Goal: Transaction & Acquisition: Purchase product/service

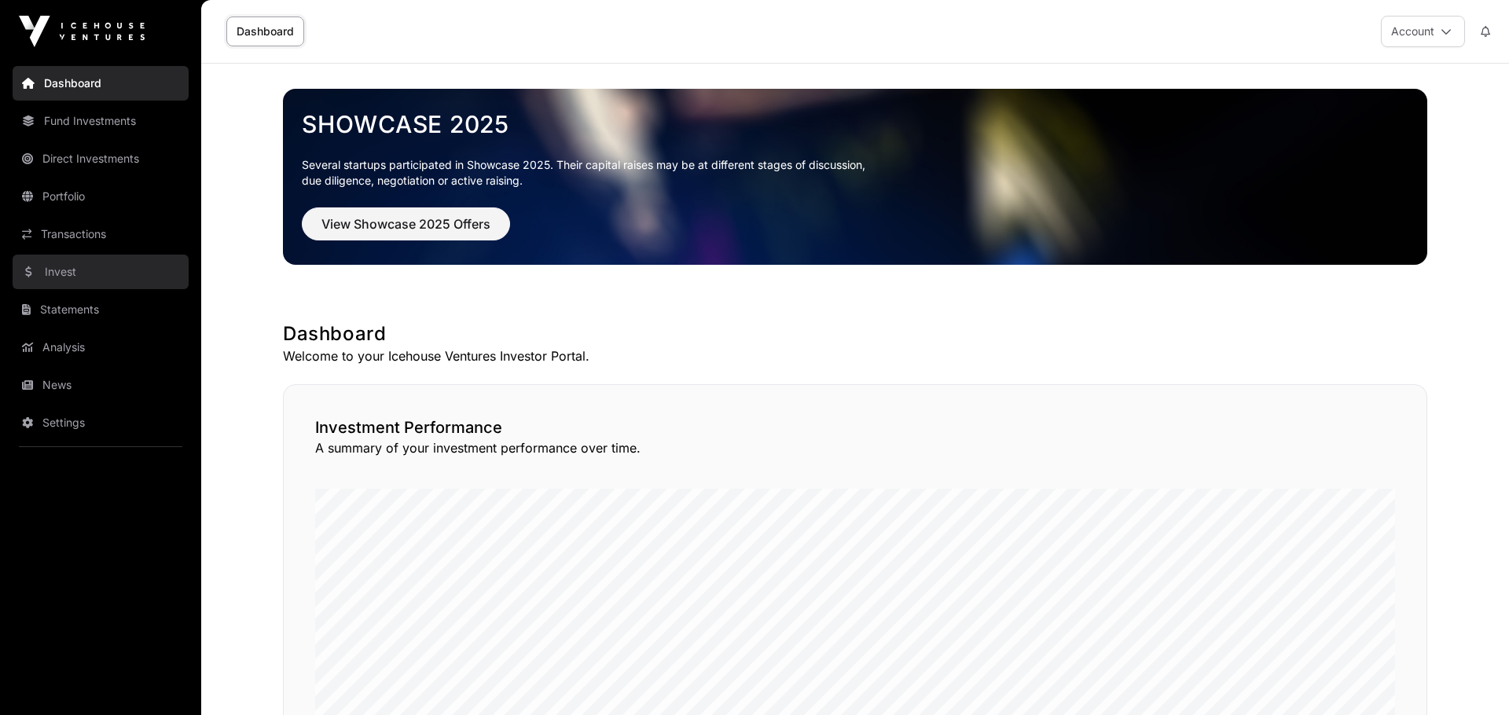
click at [95, 277] on link "Invest" at bounding box center [101, 272] width 176 height 35
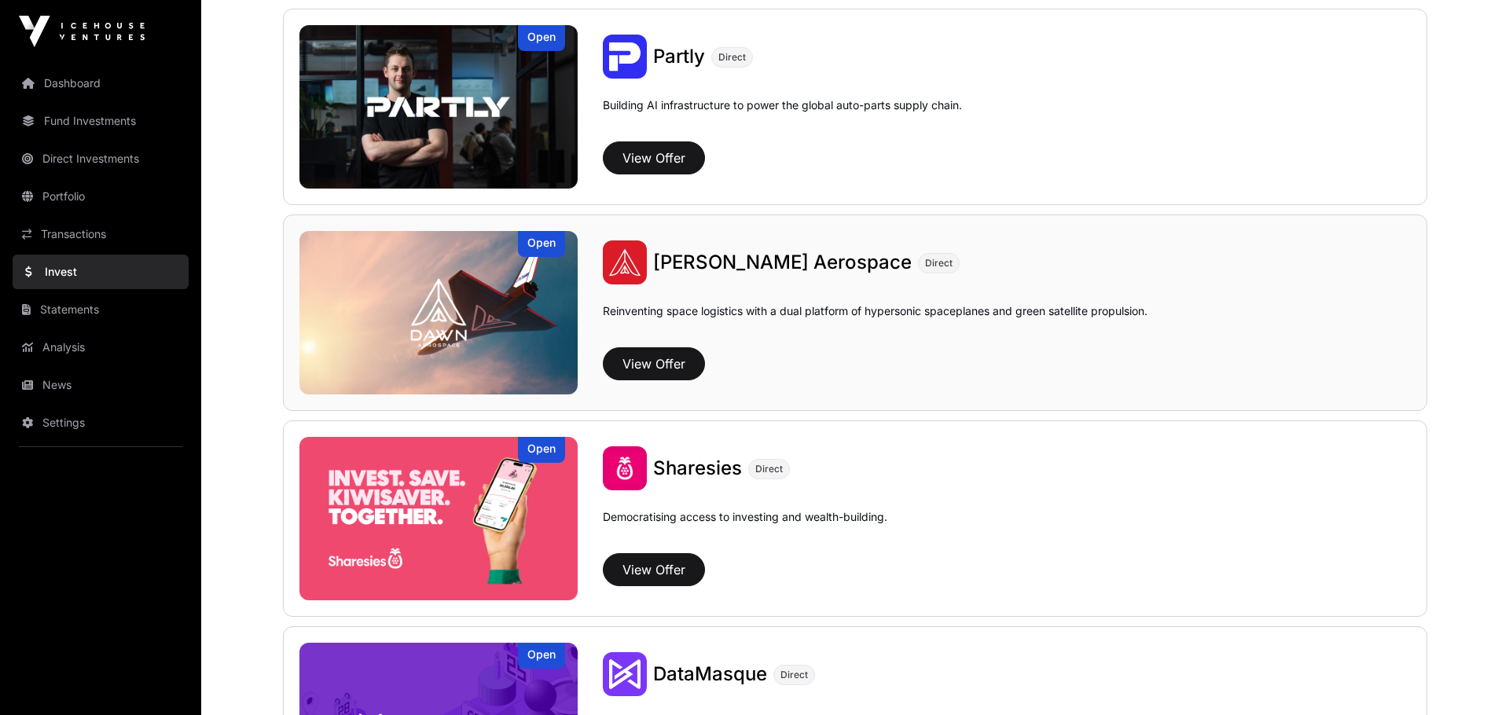
scroll to position [1844, 0]
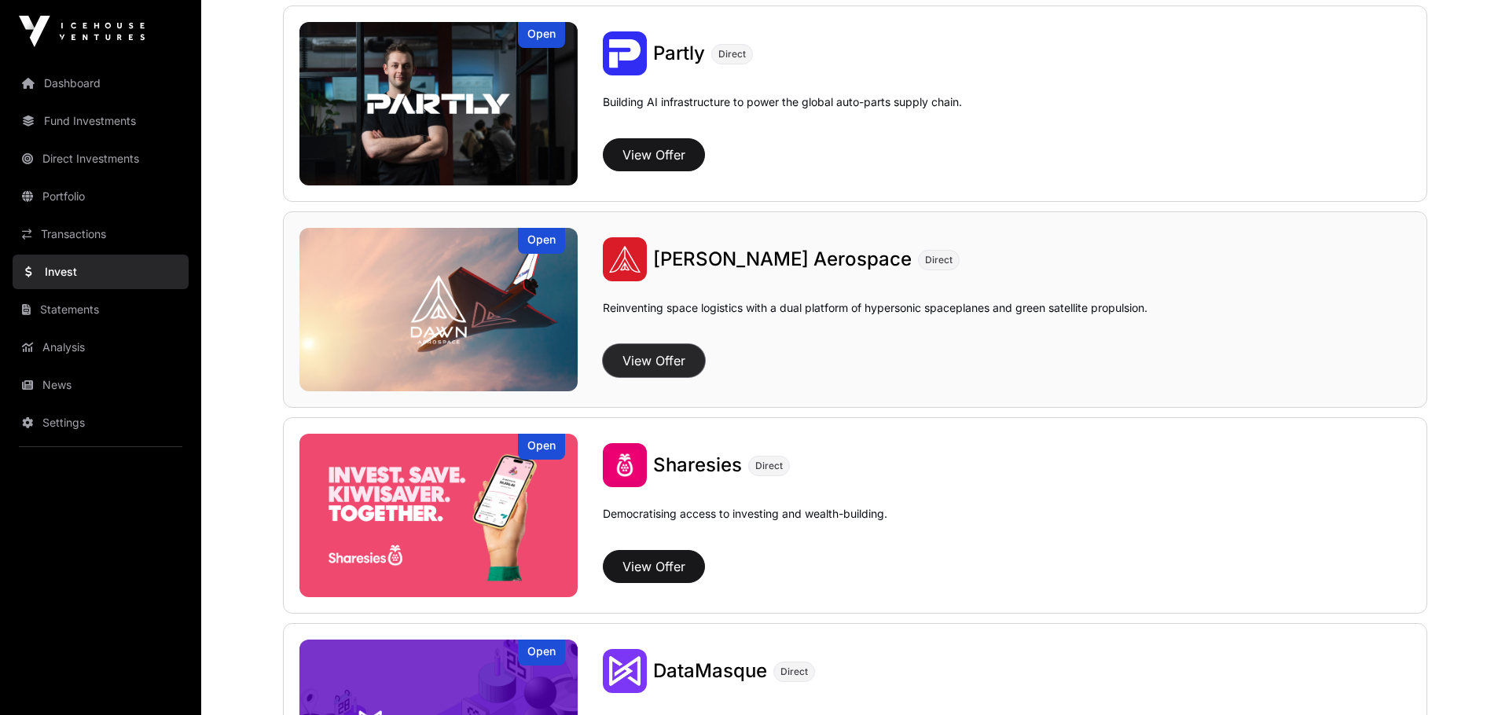
click at [663, 358] on button "View Offer" at bounding box center [654, 360] width 102 height 33
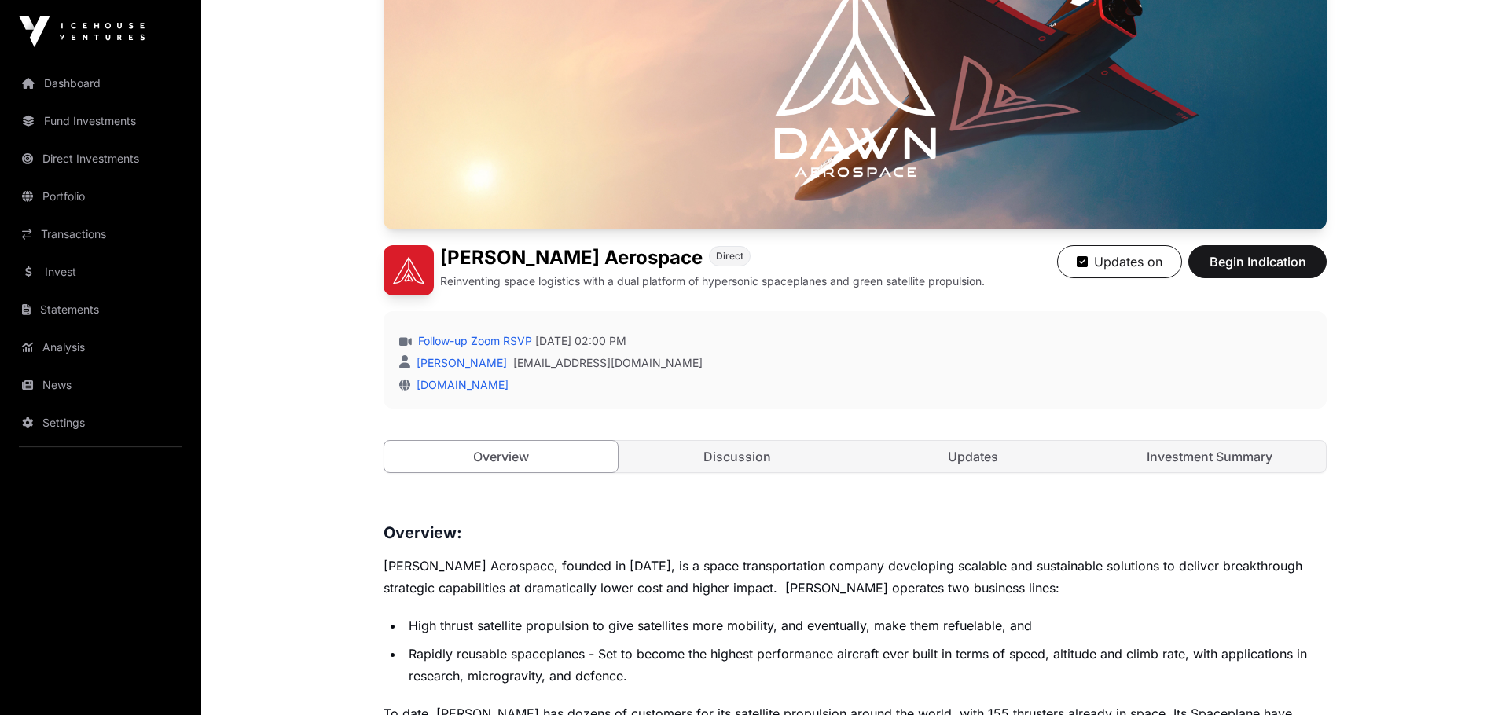
scroll to position [217, 0]
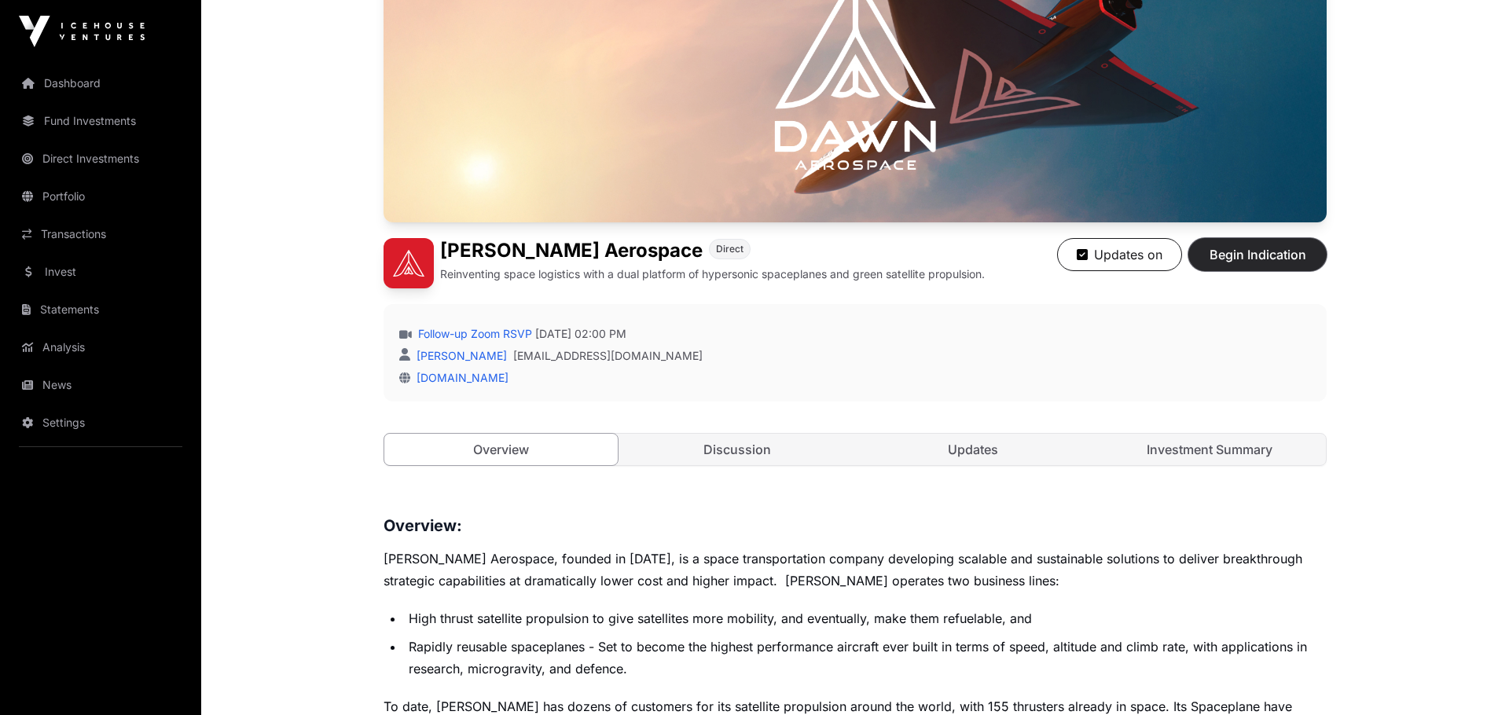
click at [1271, 255] on span "Begin Indication" at bounding box center [1257, 254] width 99 height 19
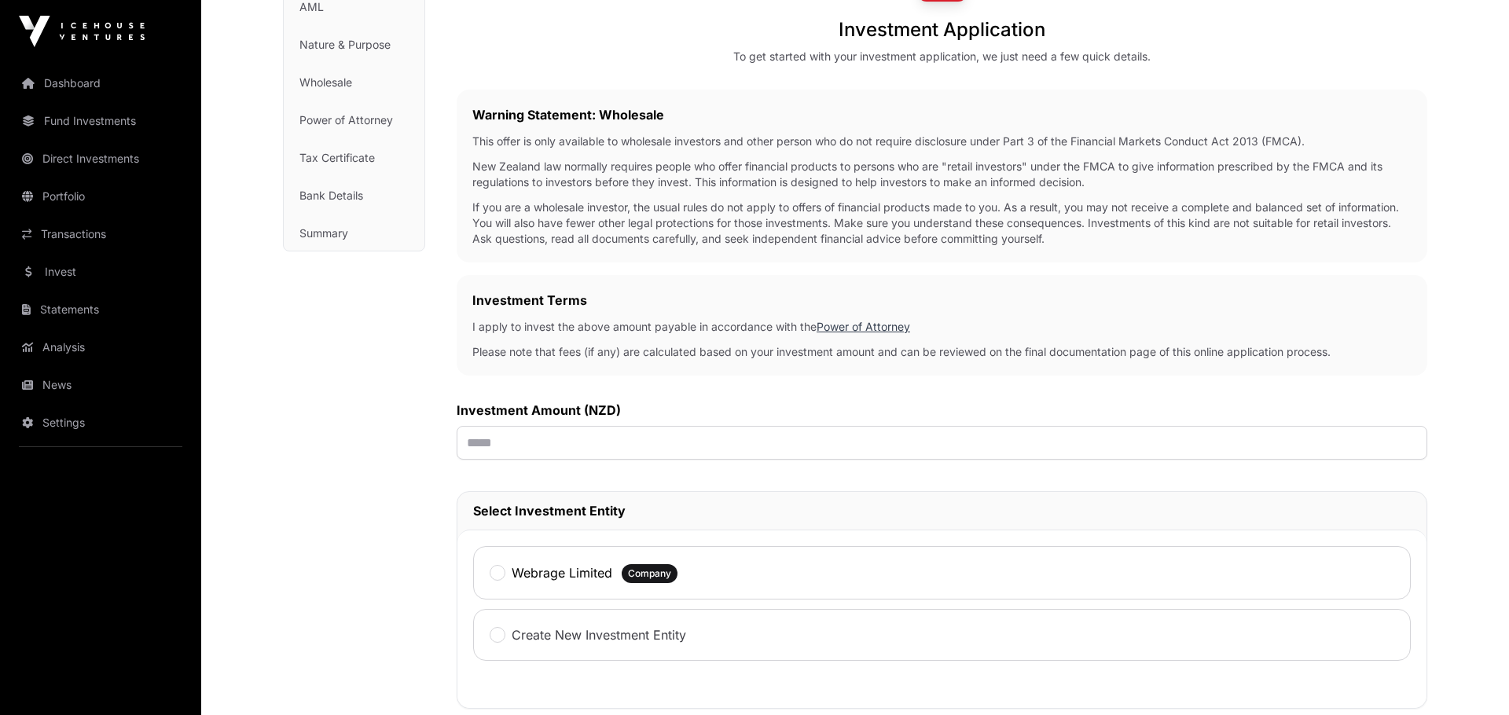
scroll to position [217, 0]
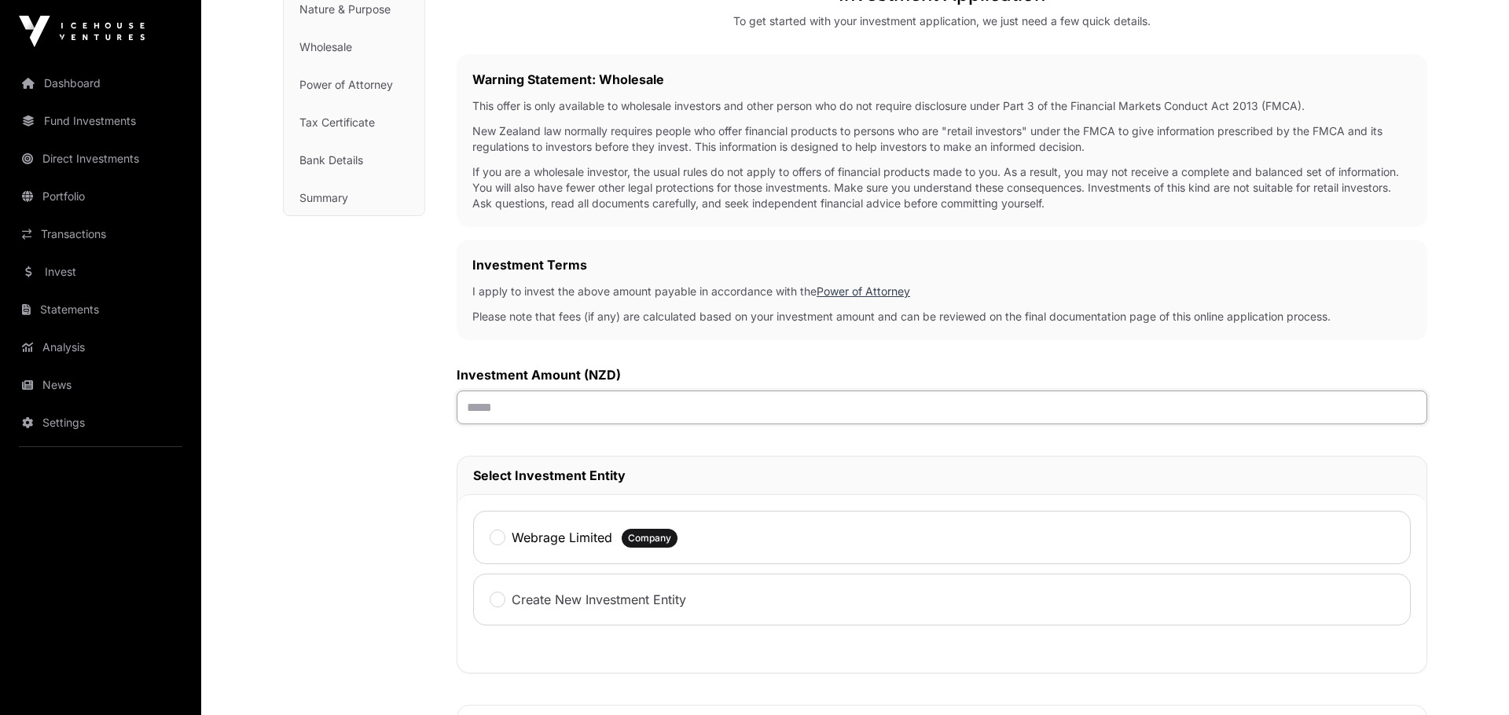
click at [496, 403] on input "text" at bounding box center [942, 408] width 971 height 34
type input "*******"
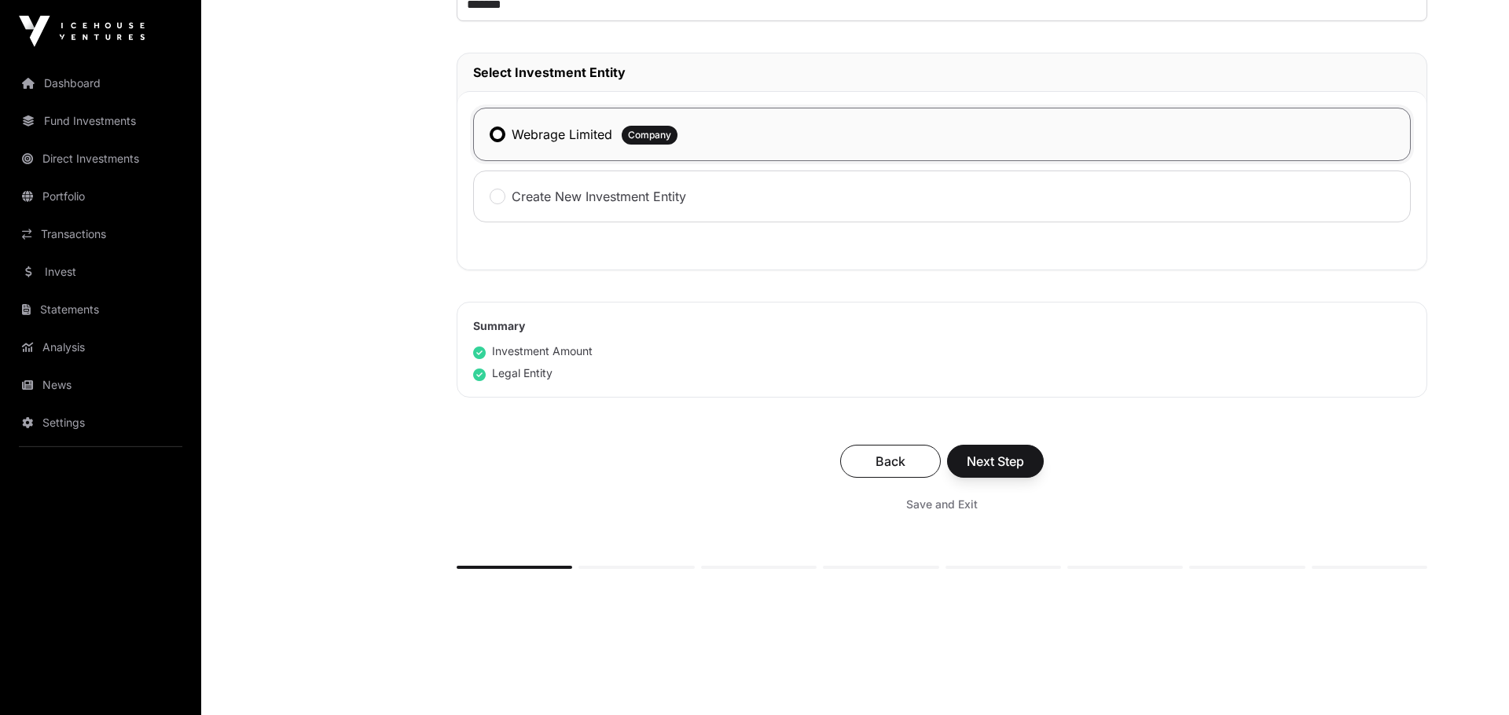
scroll to position [651, 0]
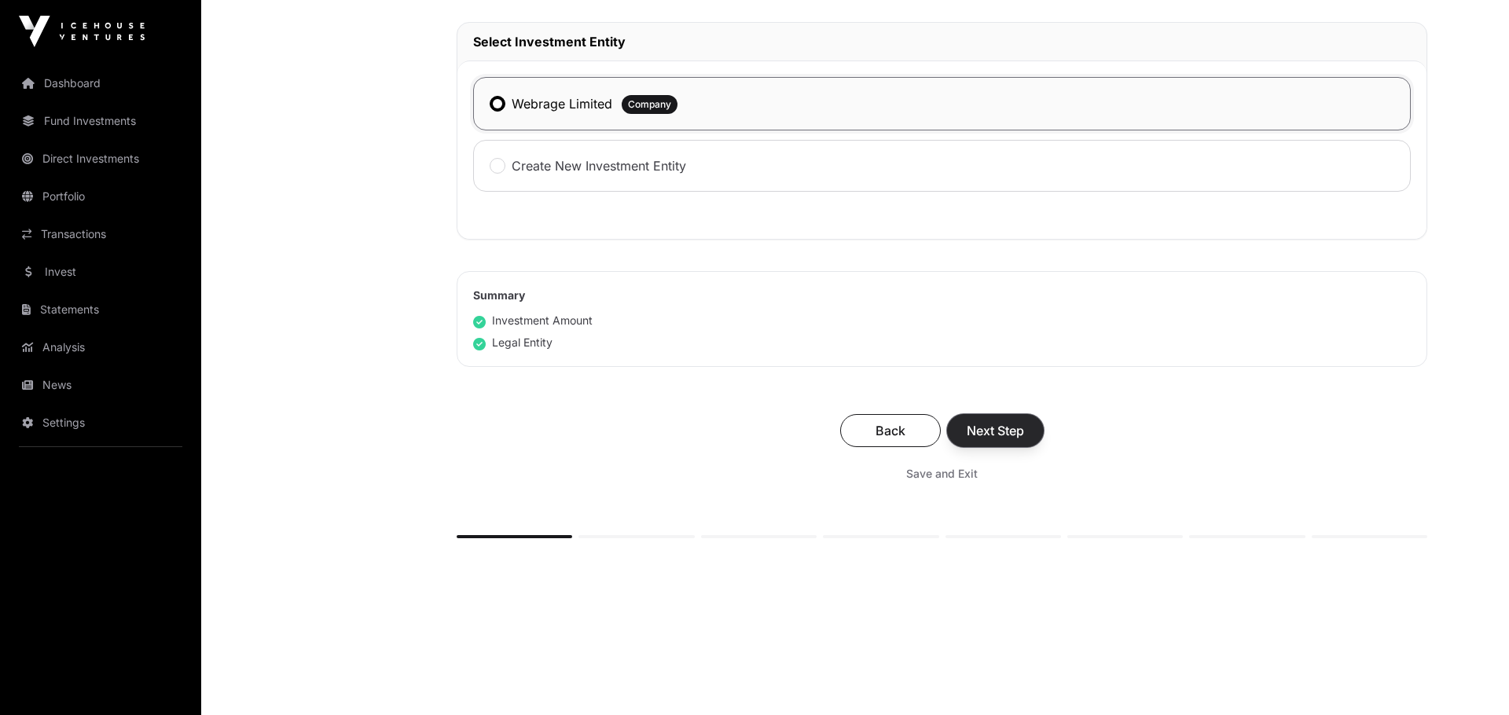
click at [1006, 435] on span "Next Step" at bounding box center [995, 430] width 57 height 19
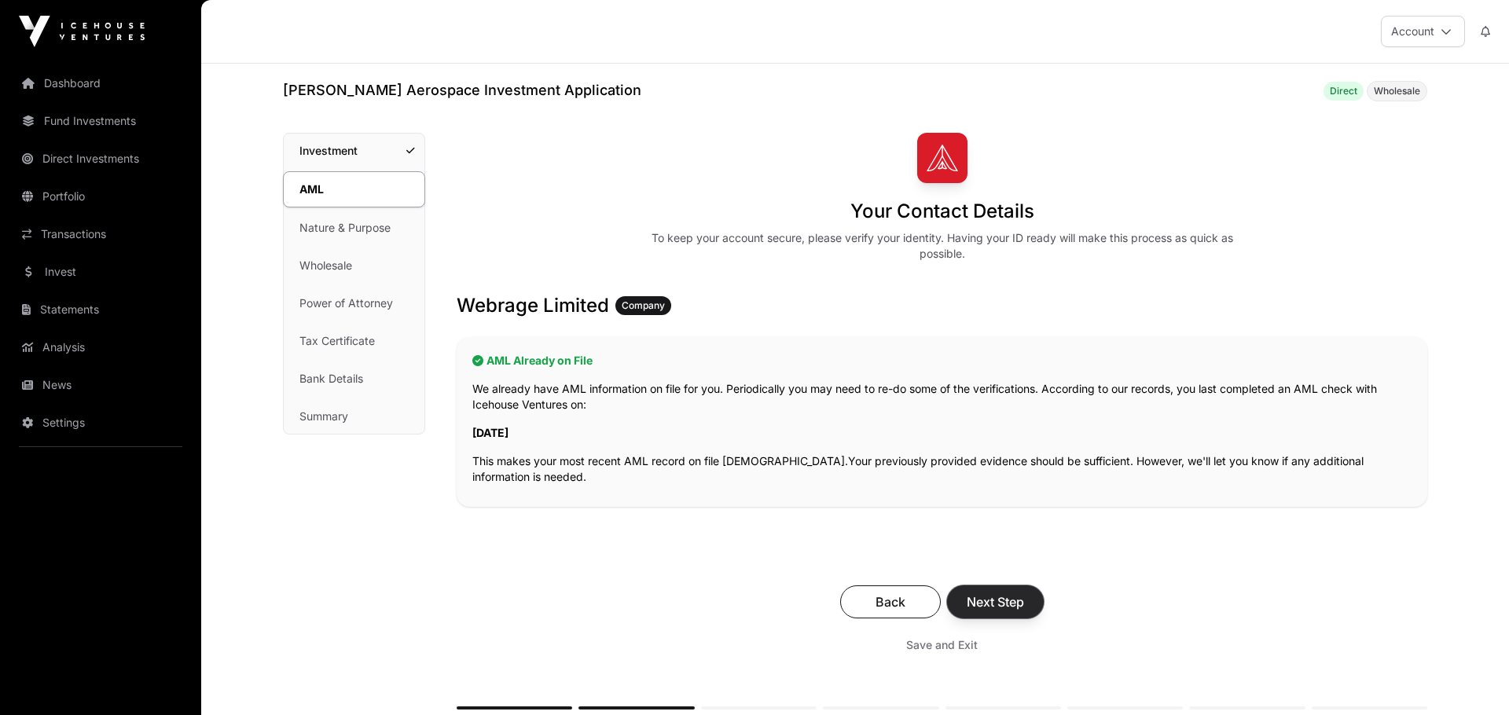
click at [1015, 602] on span "Next Step" at bounding box center [995, 602] width 57 height 19
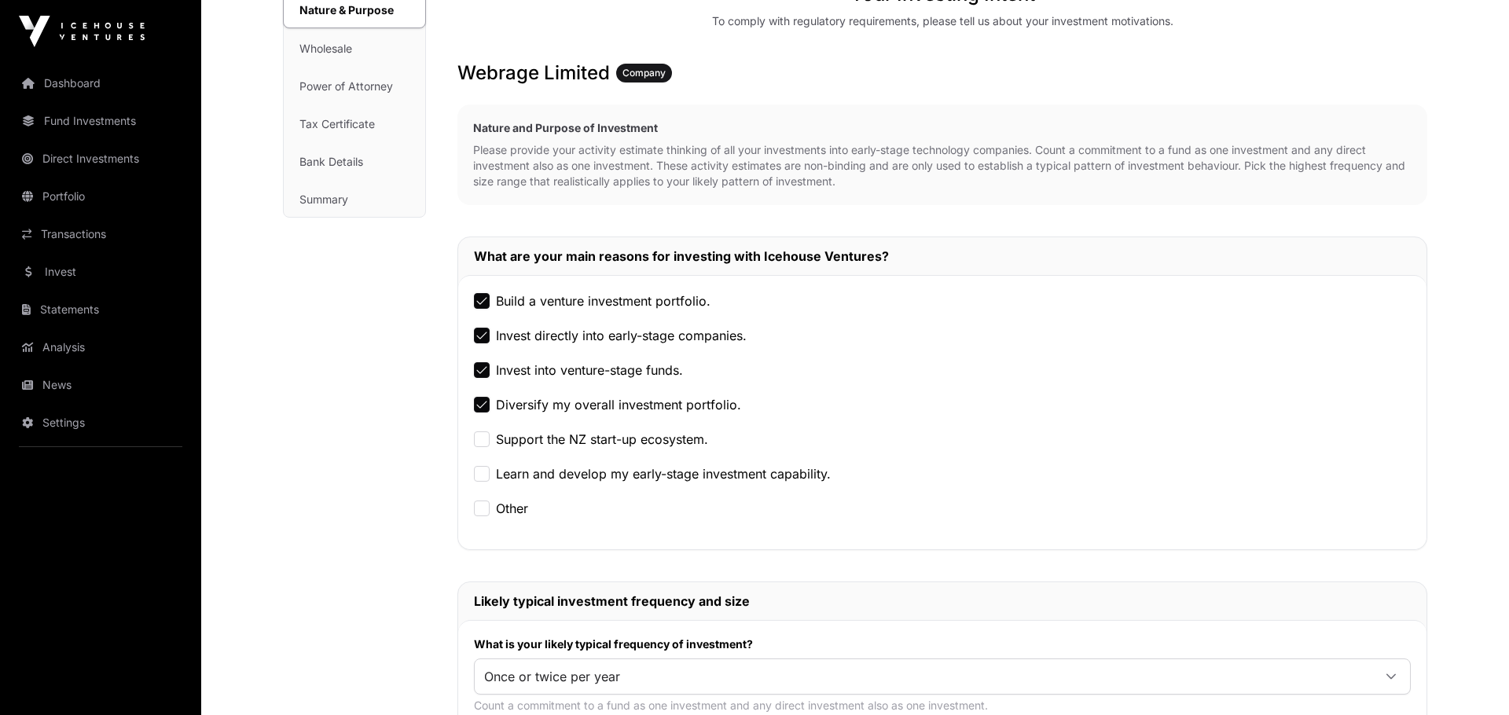
scroll to position [434, 0]
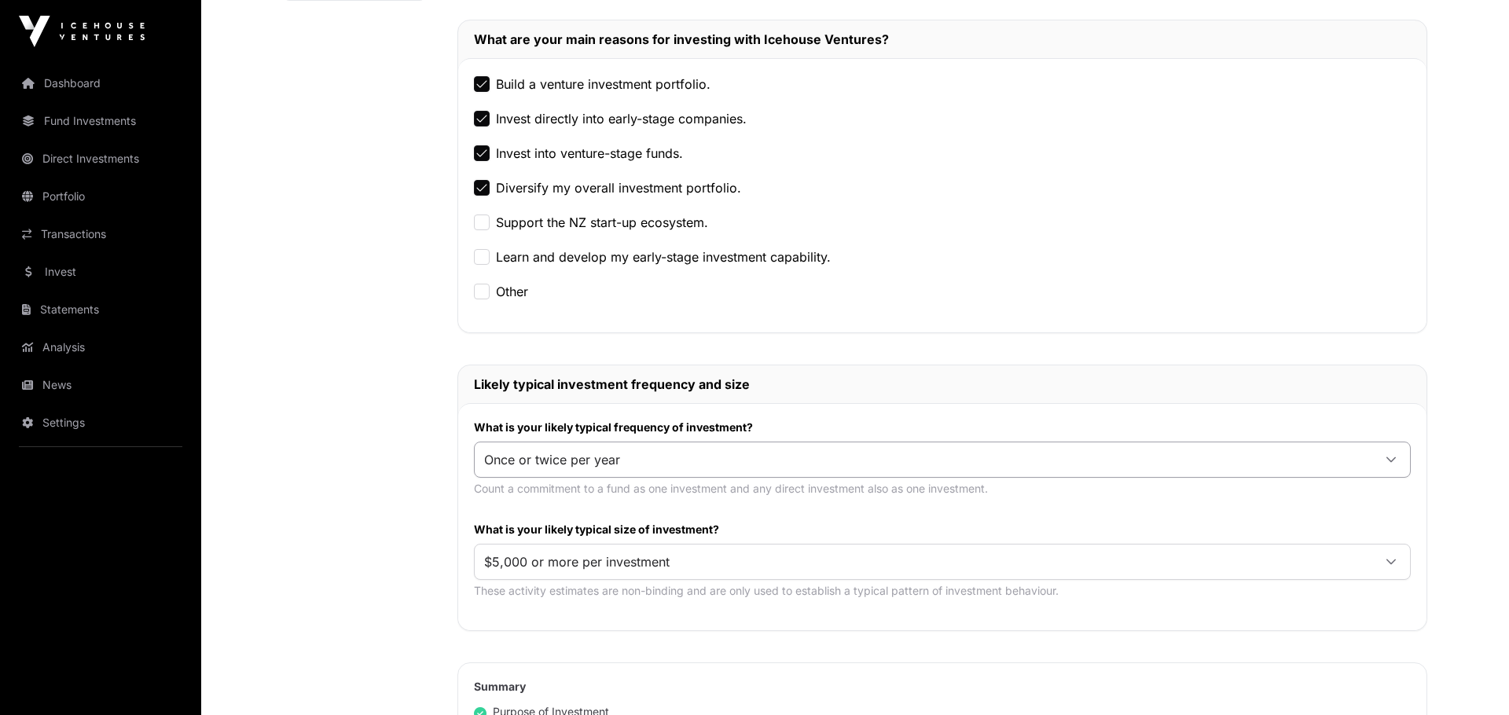
click at [710, 453] on span "Once or twice per year" at bounding box center [923, 460] width 897 height 28
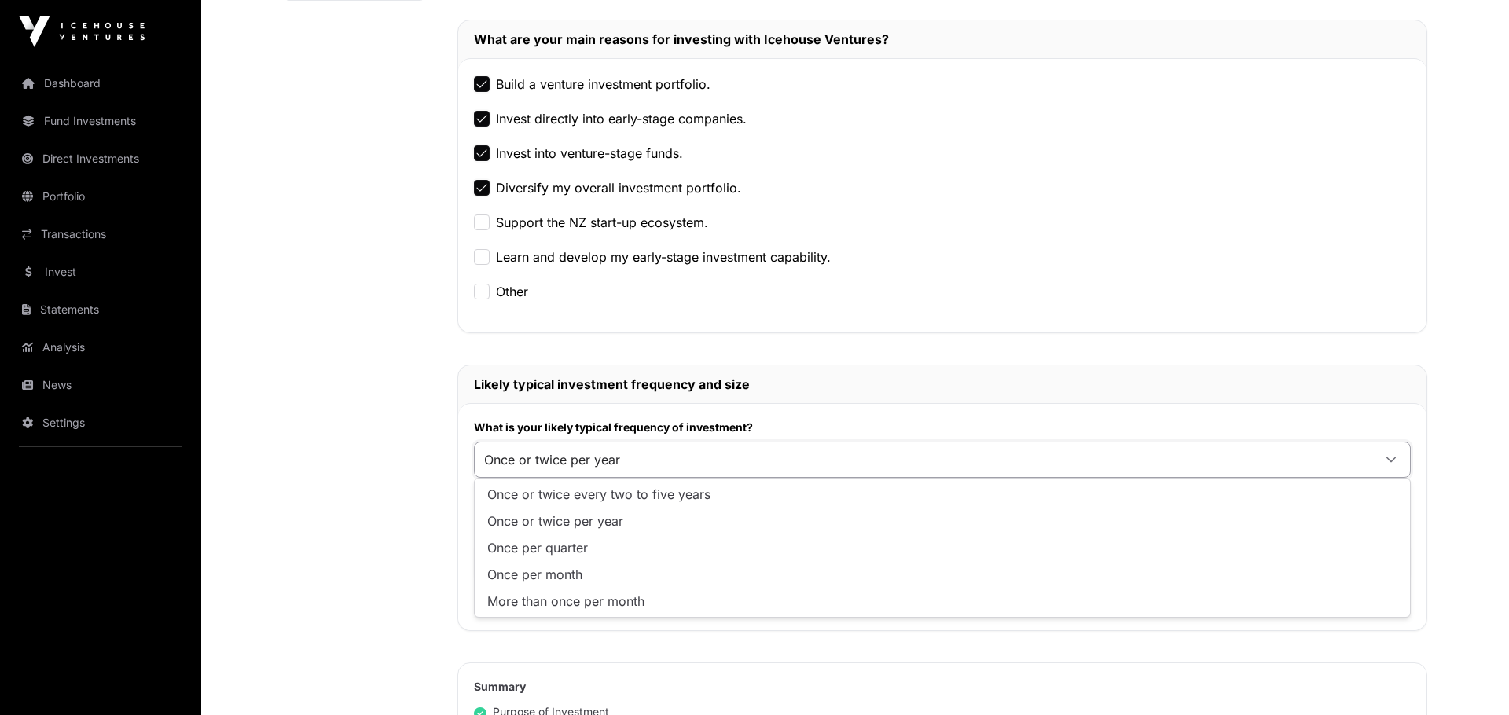
click at [729, 461] on span "Once or twice per year" at bounding box center [923, 460] width 897 height 28
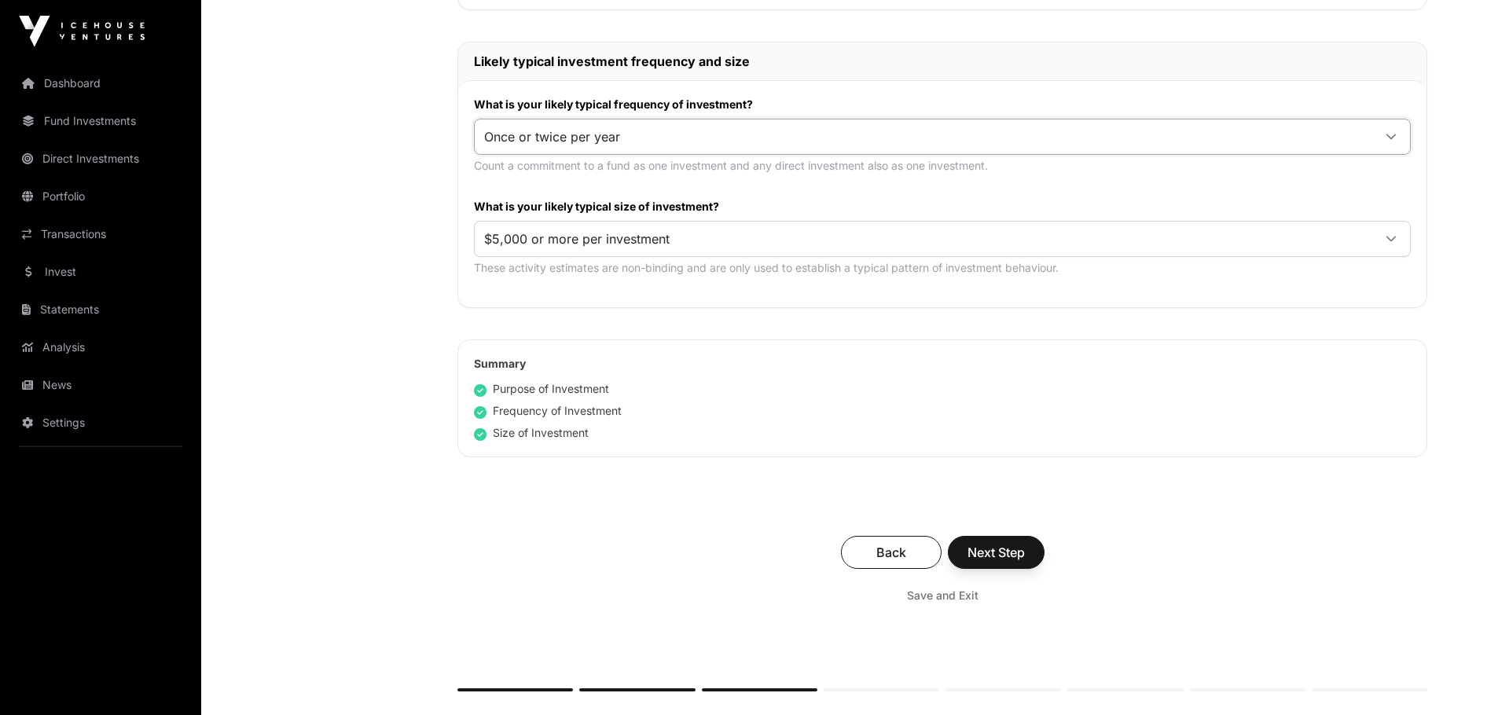
scroll to position [759, 0]
click at [1386, 233] on icon at bounding box center [1391, 236] width 11 height 11
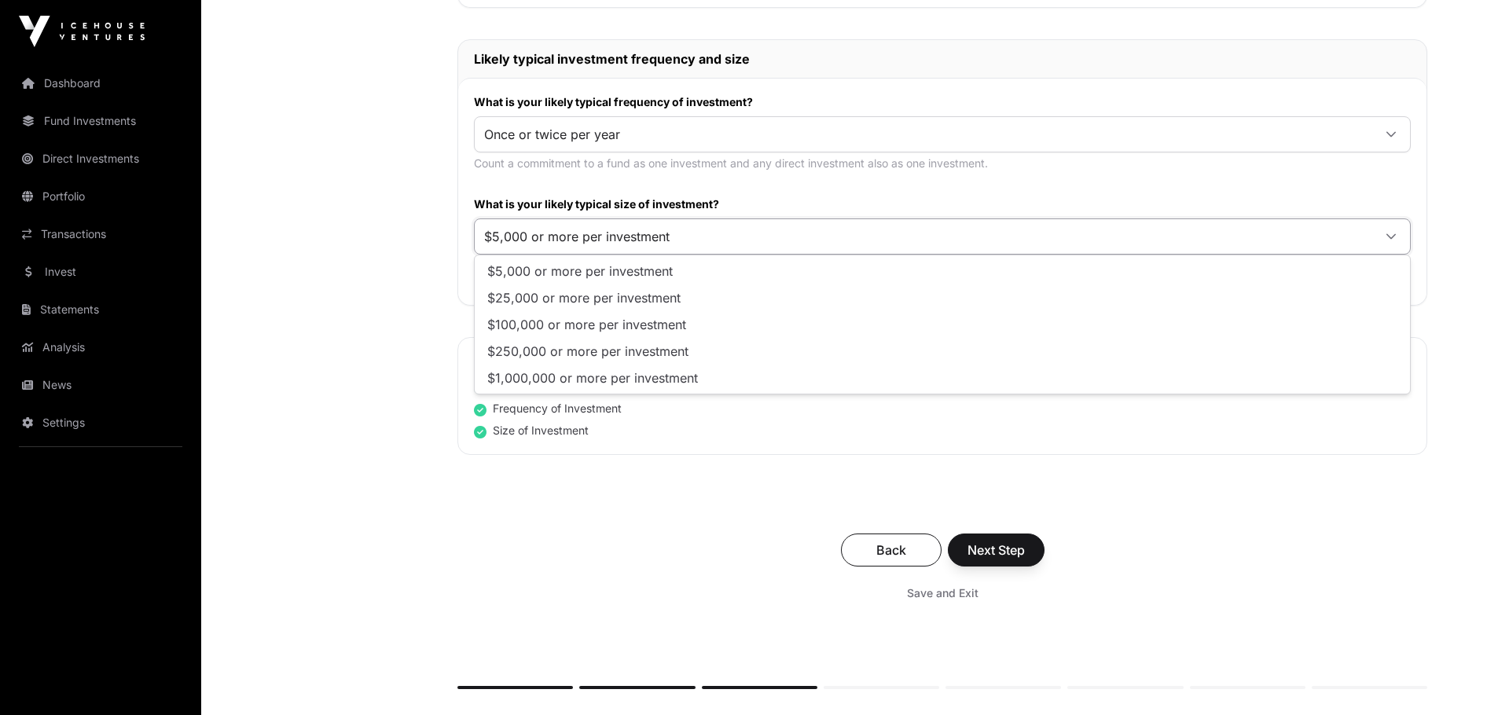
click at [1387, 233] on icon at bounding box center [1391, 236] width 11 height 11
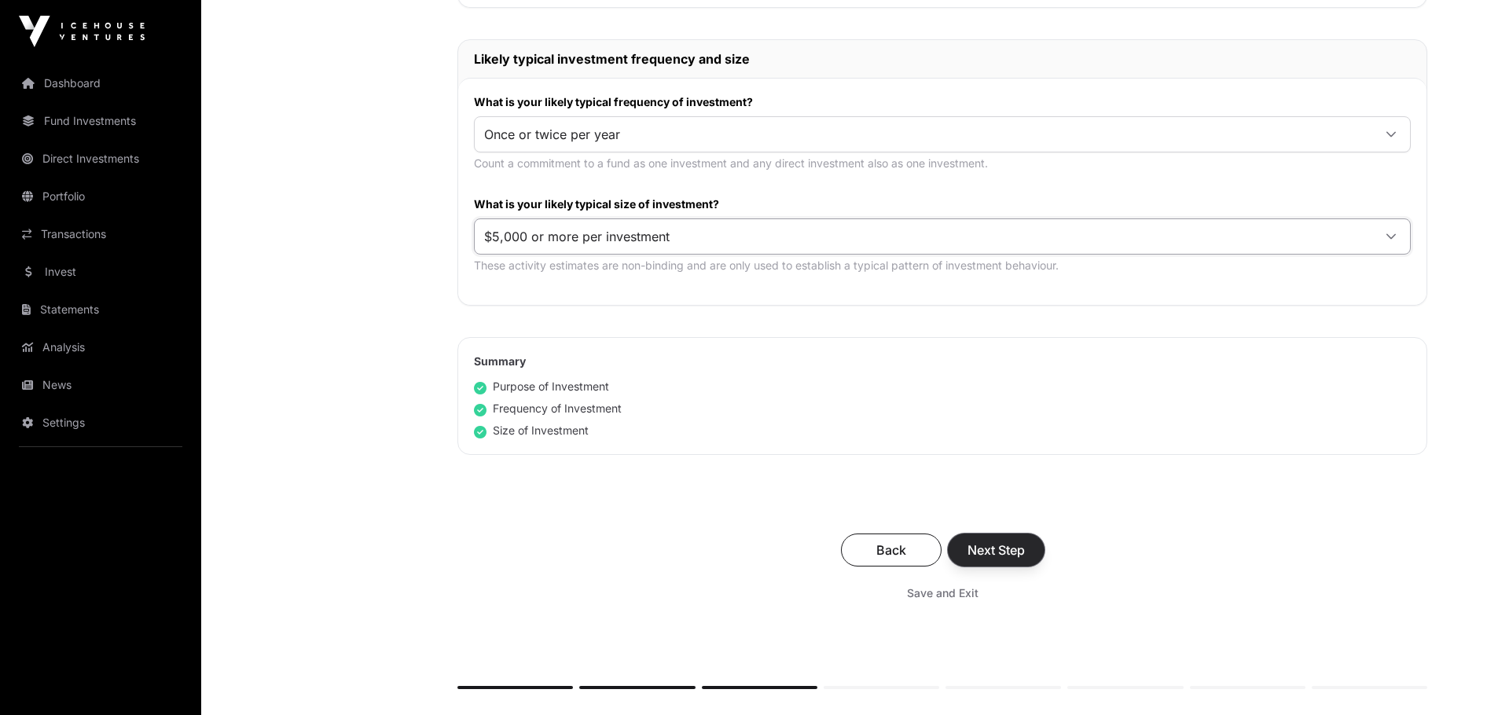
click at [999, 552] on span "Next Step" at bounding box center [995, 550] width 57 height 19
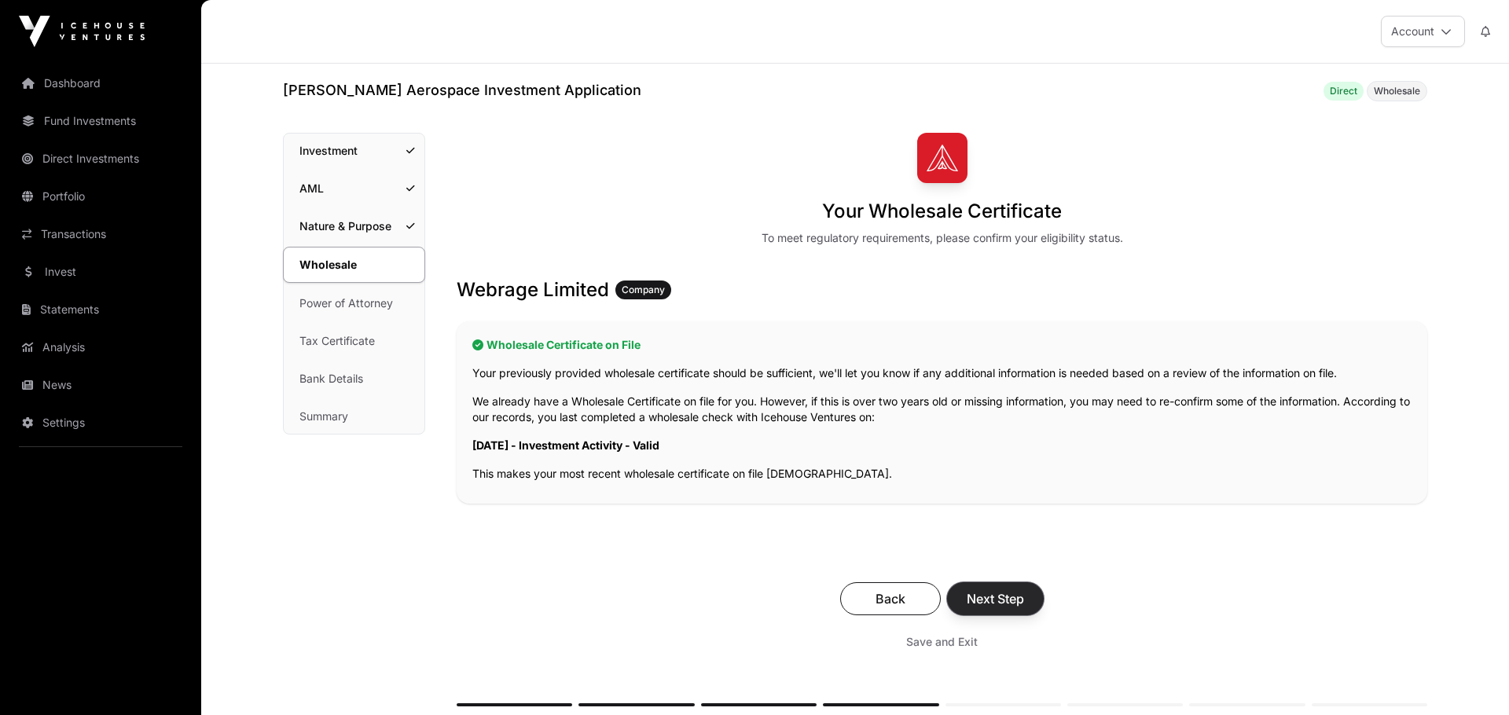
click at [1007, 600] on span "Next Step" at bounding box center [995, 598] width 57 height 19
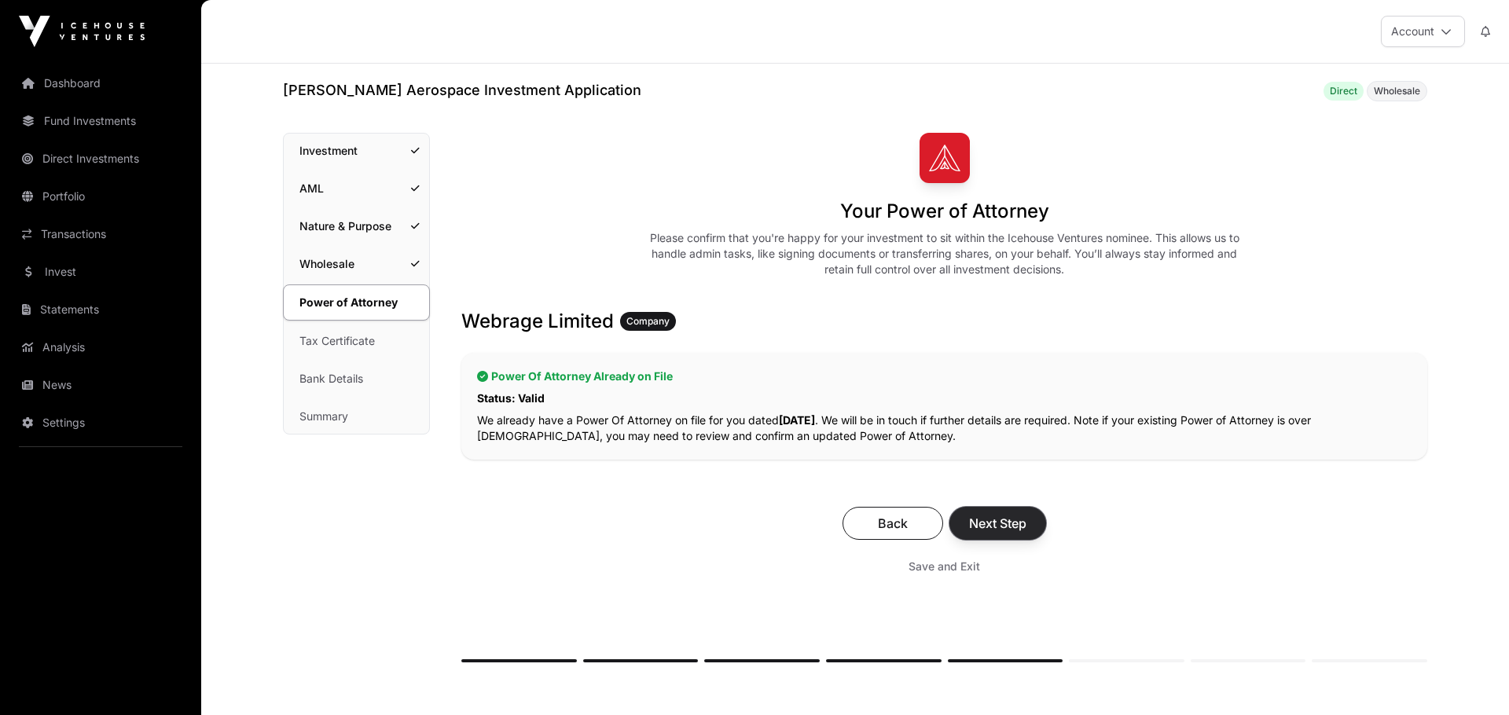
click at [997, 519] on span "Next Step" at bounding box center [997, 523] width 57 height 19
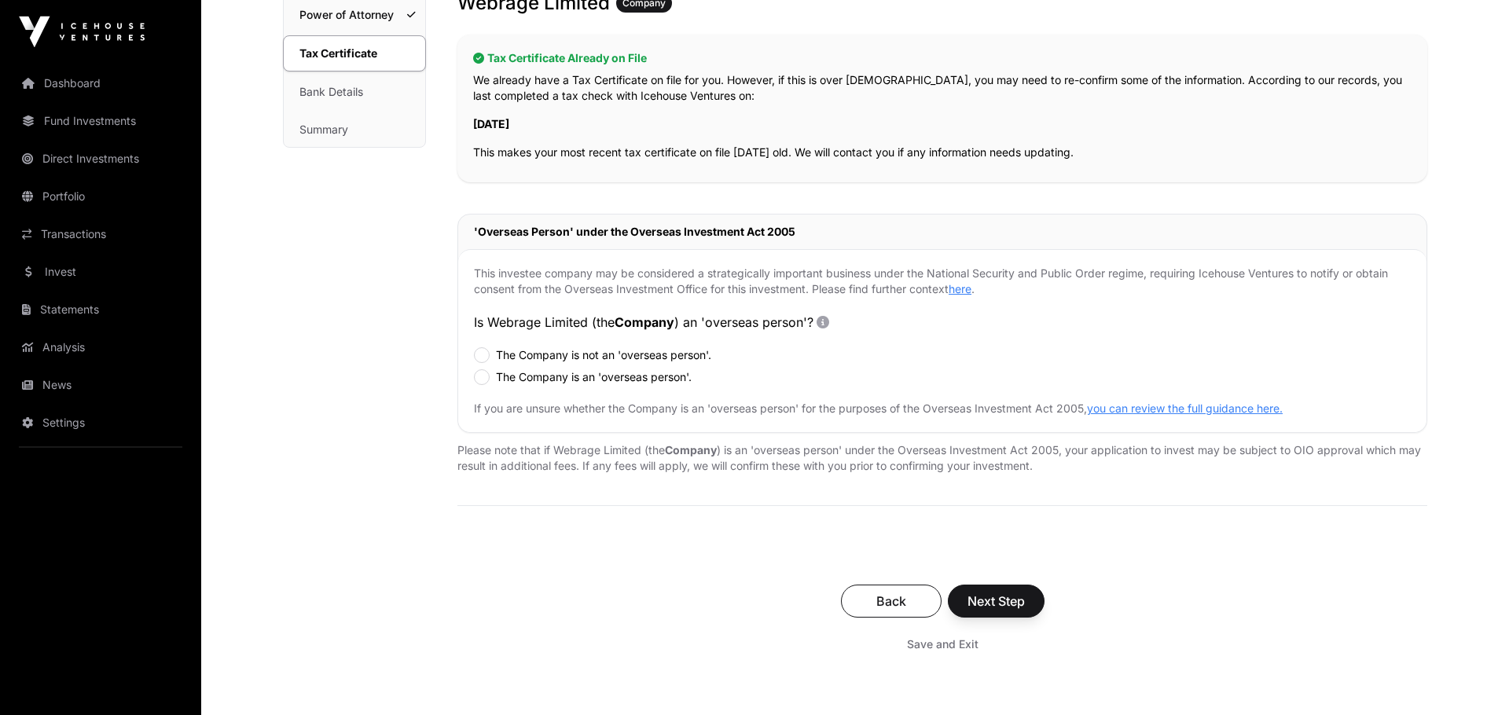
scroll to position [325, 0]
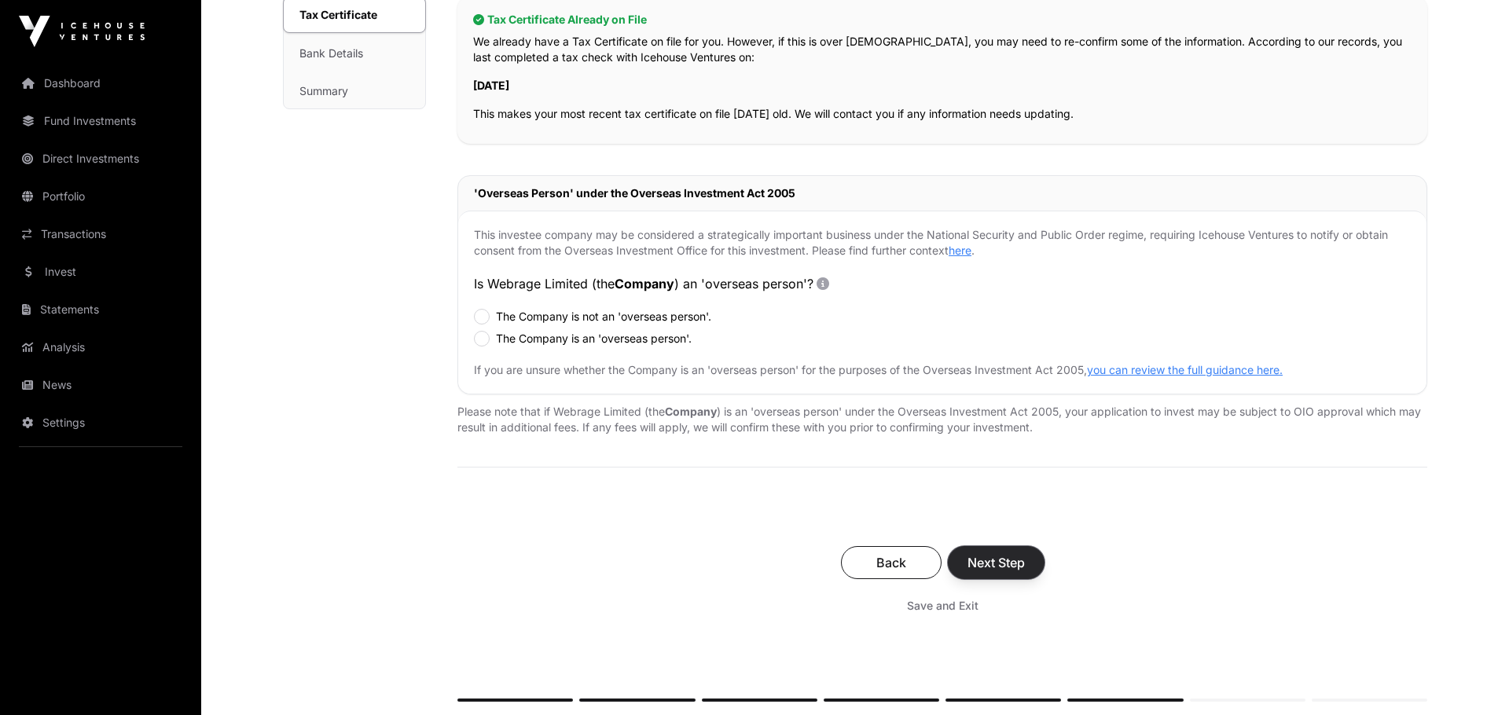
click at [1017, 557] on span "Next Step" at bounding box center [995, 562] width 57 height 19
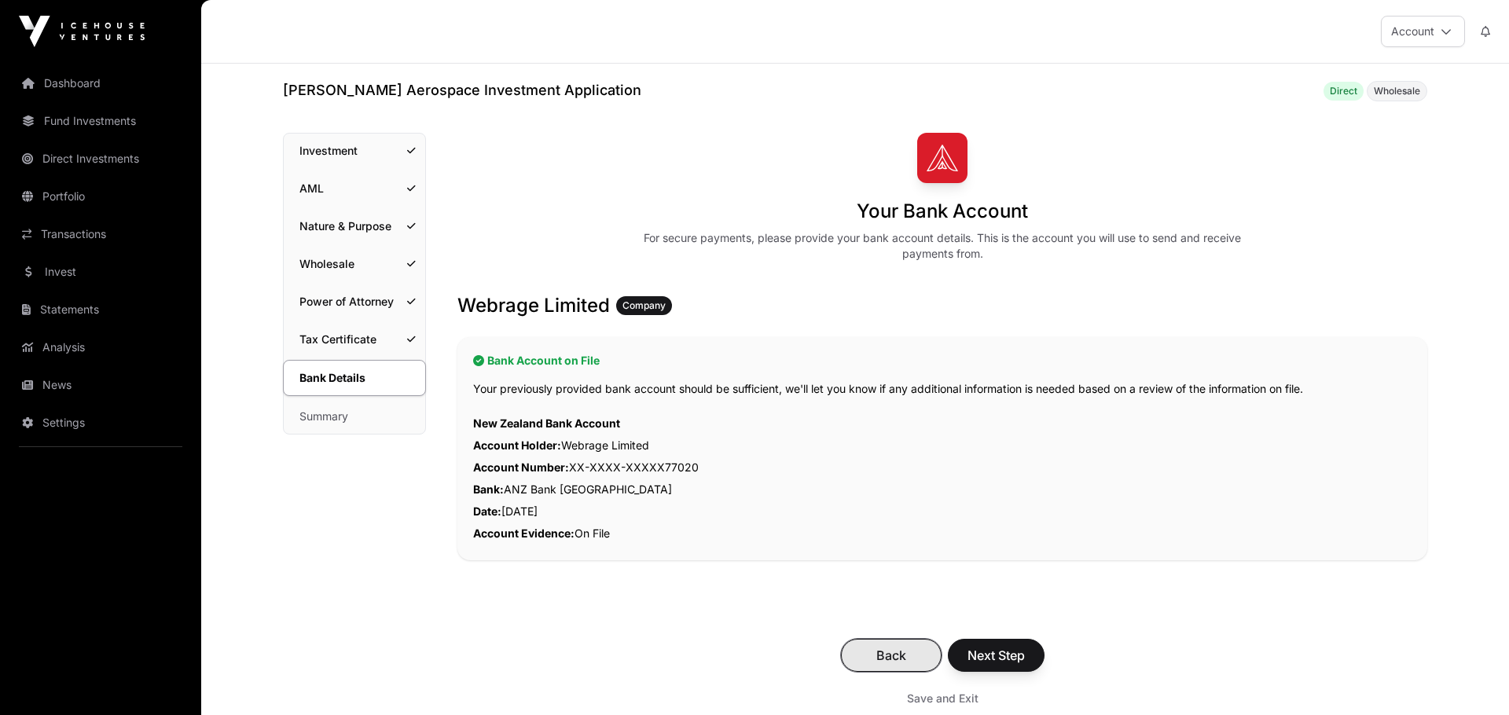
click at [879, 655] on span "Back" at bounding box center [891, 655] width 61 height 19
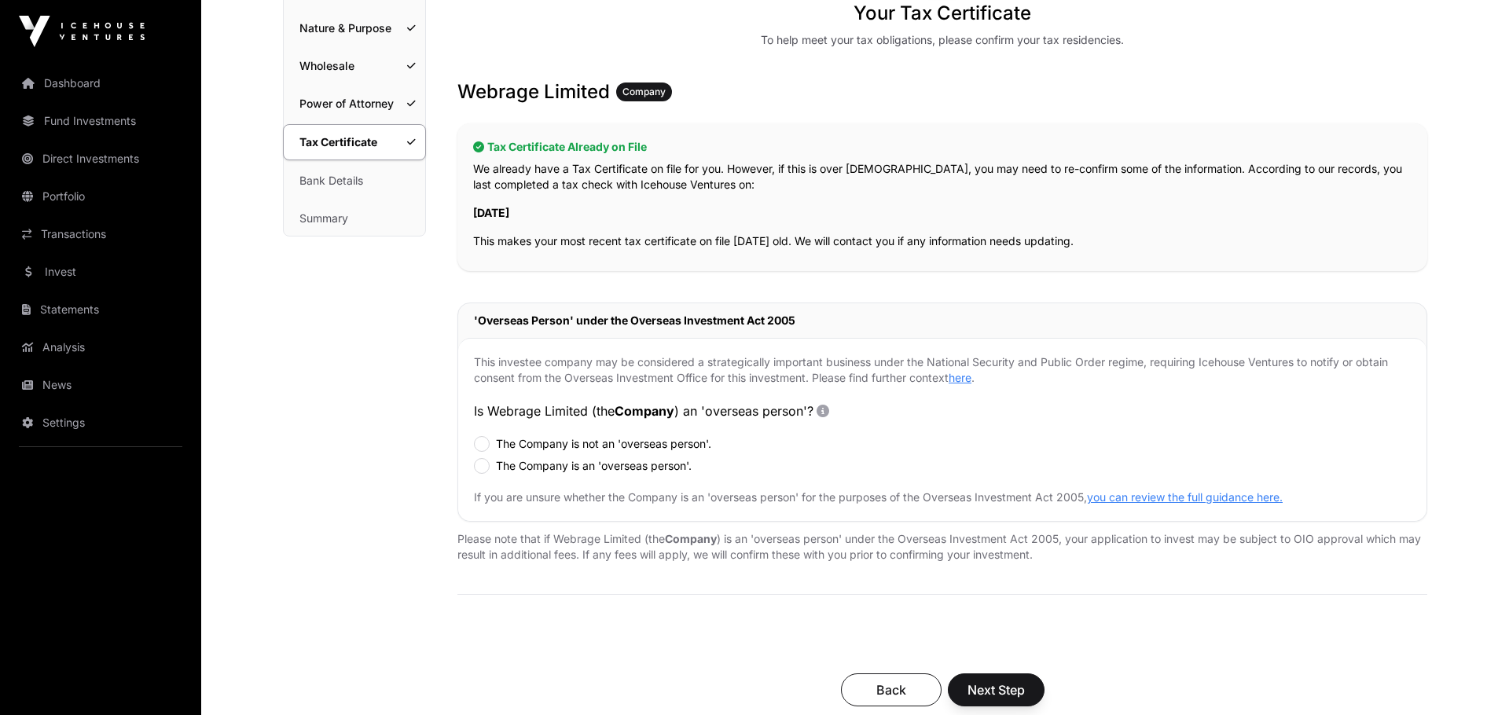
scroll to position [217, 0]
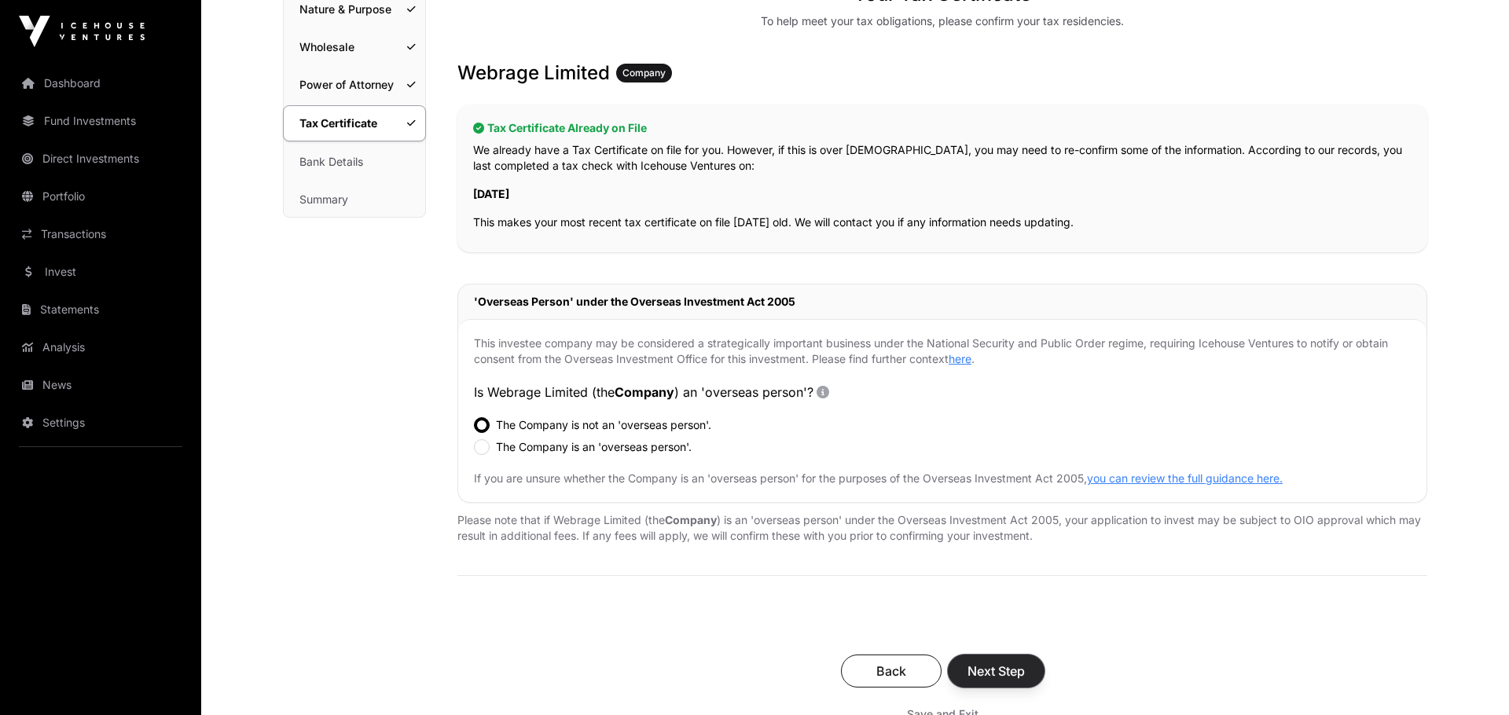
click at [1021, 670] on span "Next Step" at bounding box center [995, 671] width 57 height 19
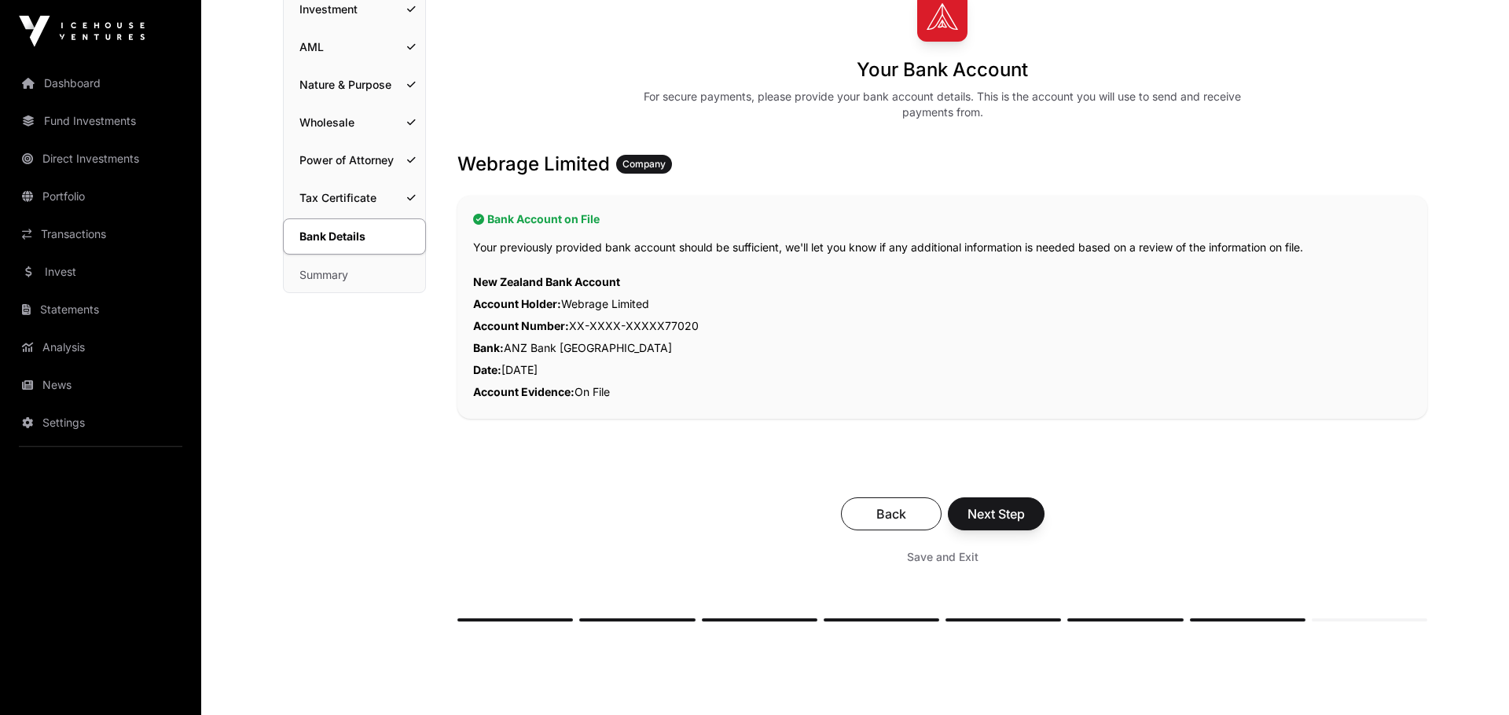
scroll to position [108, 0]
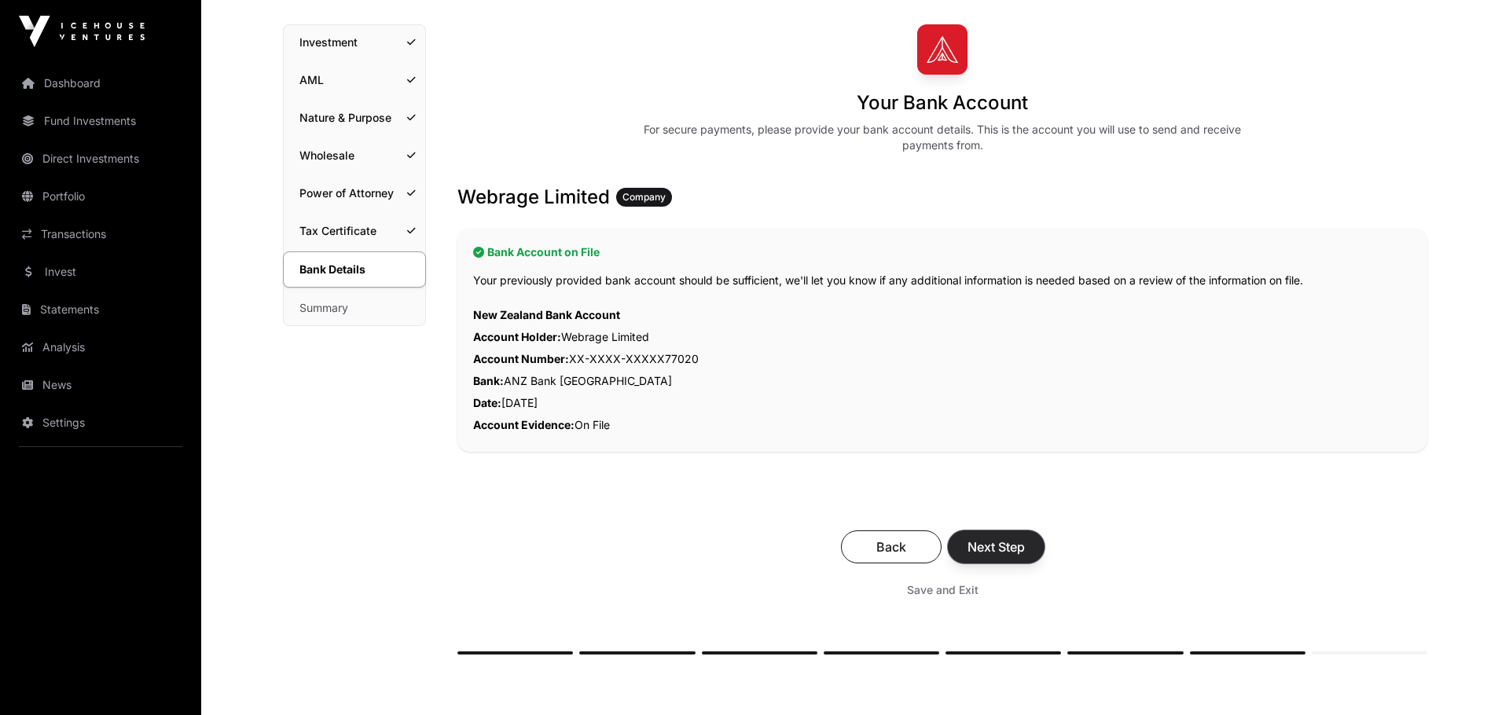
click at [1004, 546] on span "Next Step" at bounding box center [995, 547] width 57 height 19
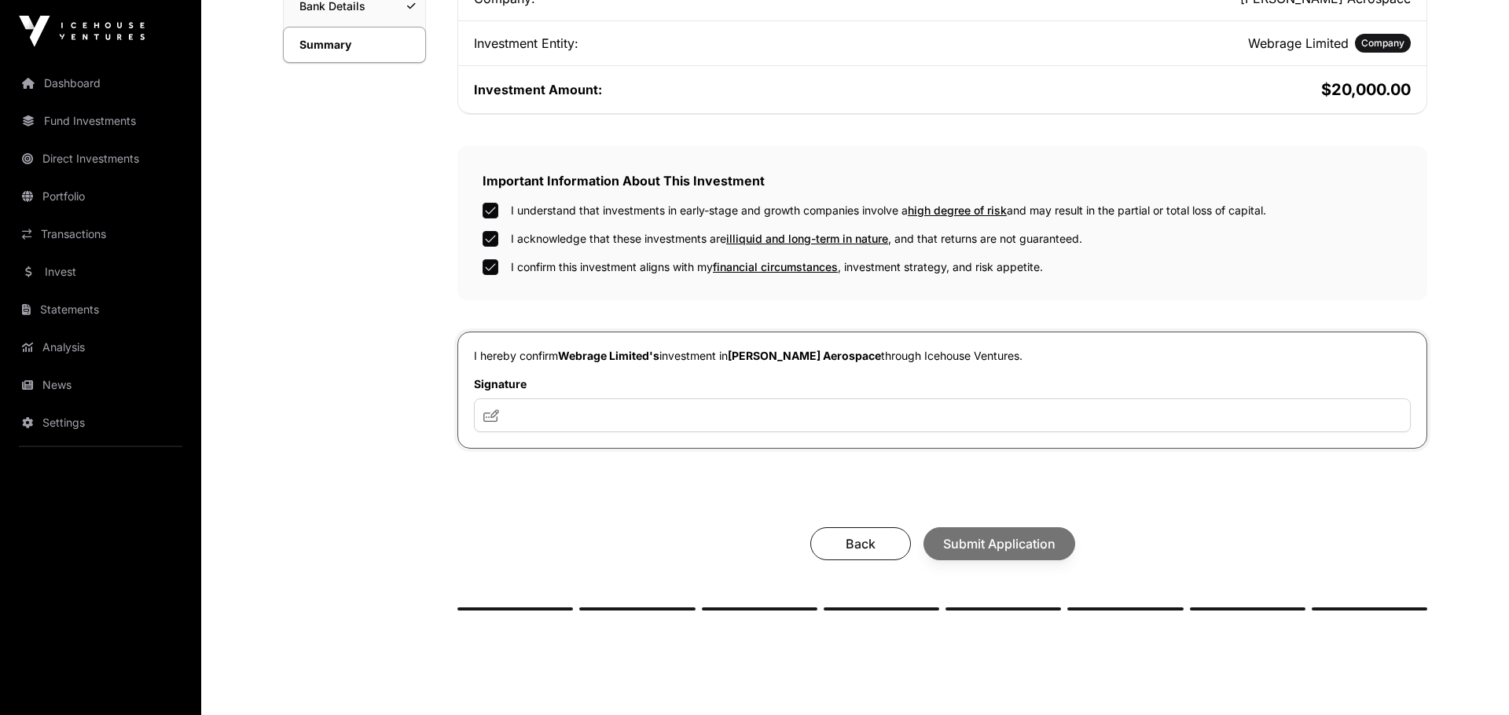
scroll to position [434, 0]
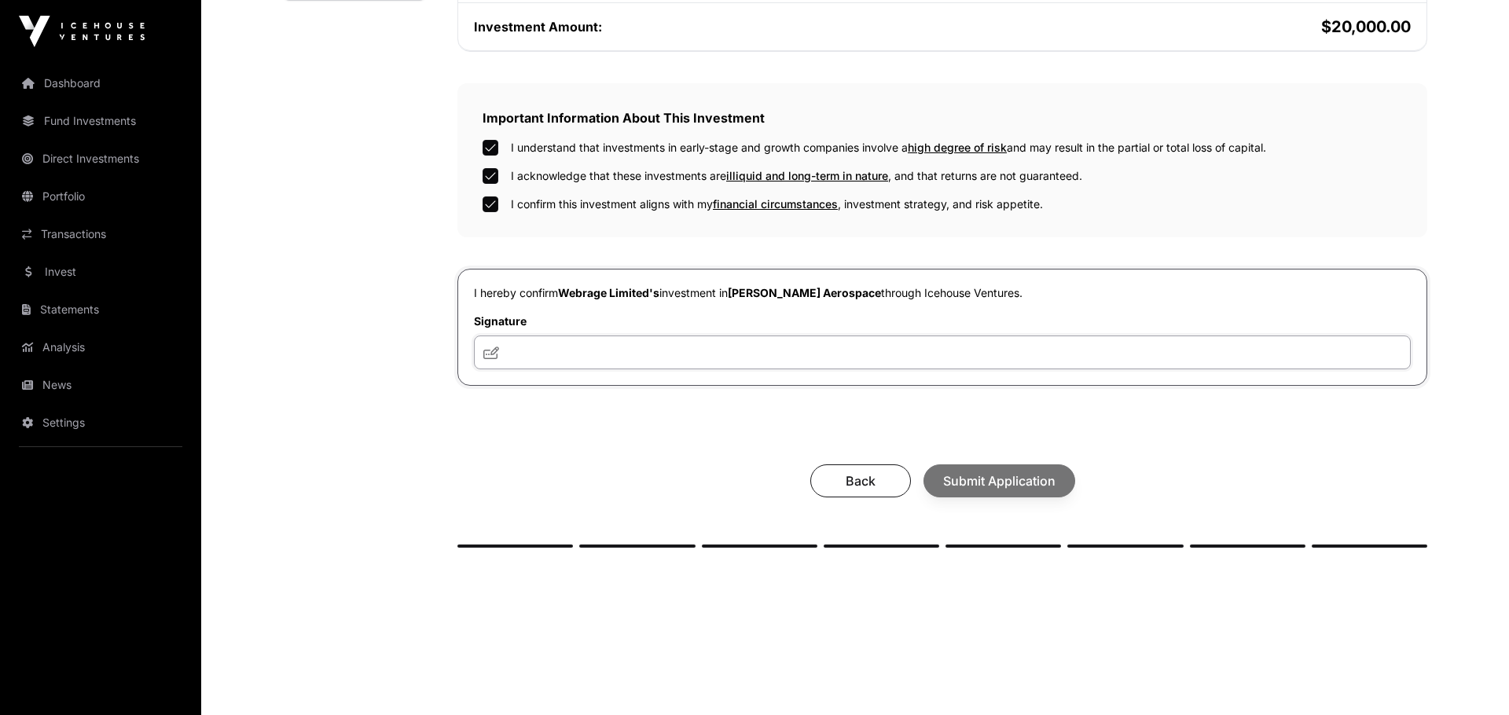
click at [521, 351] on input "text" at bounding box center [942, 353] width 937 height 34
type input "***"
click at [1034, 488] on span "Submit Application" at bounding box center [999, 481] width 112 height 19
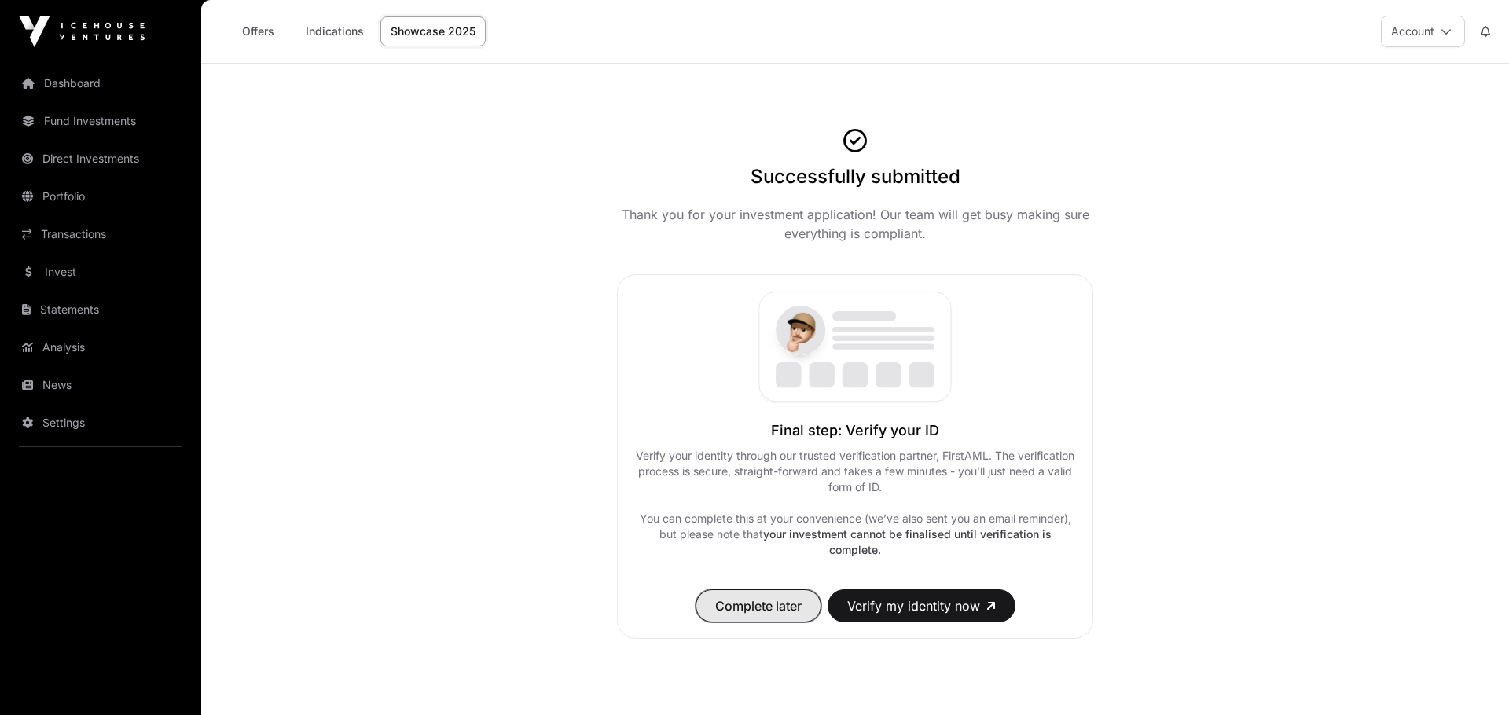
click at [748, 608] on span "Complete later" at bounding box center [758, 605] width 86 height 19
